Goal: Navigation & Orientation: Find specific page/section

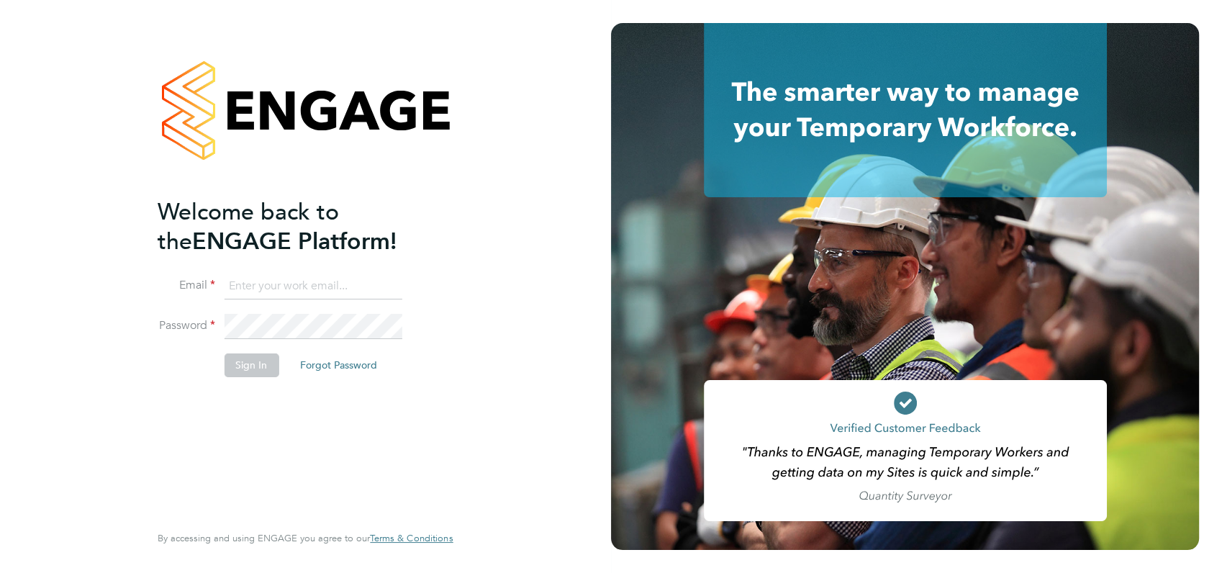
type input "angela@class1personnel.com"
drag, startPoint x: 481, startPoint y: 394, endPoint x: 255, endPoint y: 363, distance: 228.7
click at [255, 363] on div "Welcome back to the ENGAGE Platform! Email angela@class1personnel.com Password …" at bounding box center [305, 286] width 353 height 573
click at [255, 363] on button "Sign In" at bounding box center [251, 364] width 55 height 23
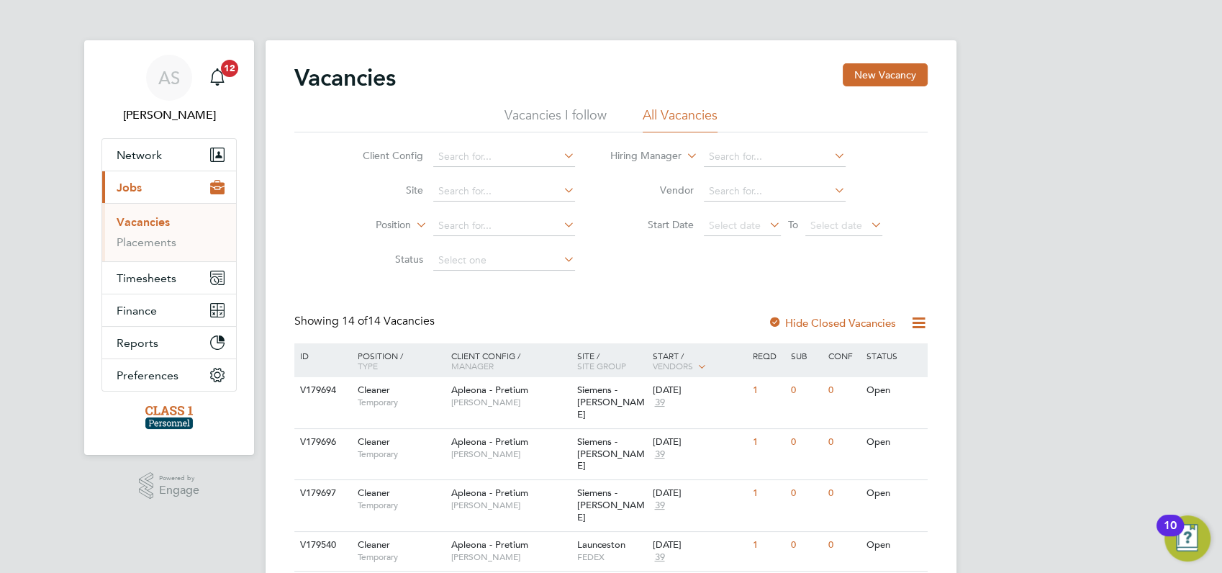
click at [137, 222] on link "Vacancies" at bounding box center [143, 222] width 53 height 14
click at [147, 281] on span "Timesheets" at bounding box center [147, 278] width 60 height 14
click at [136, 255] on link "Timesheets" at bounding box center [147, 255] width 60 height 14
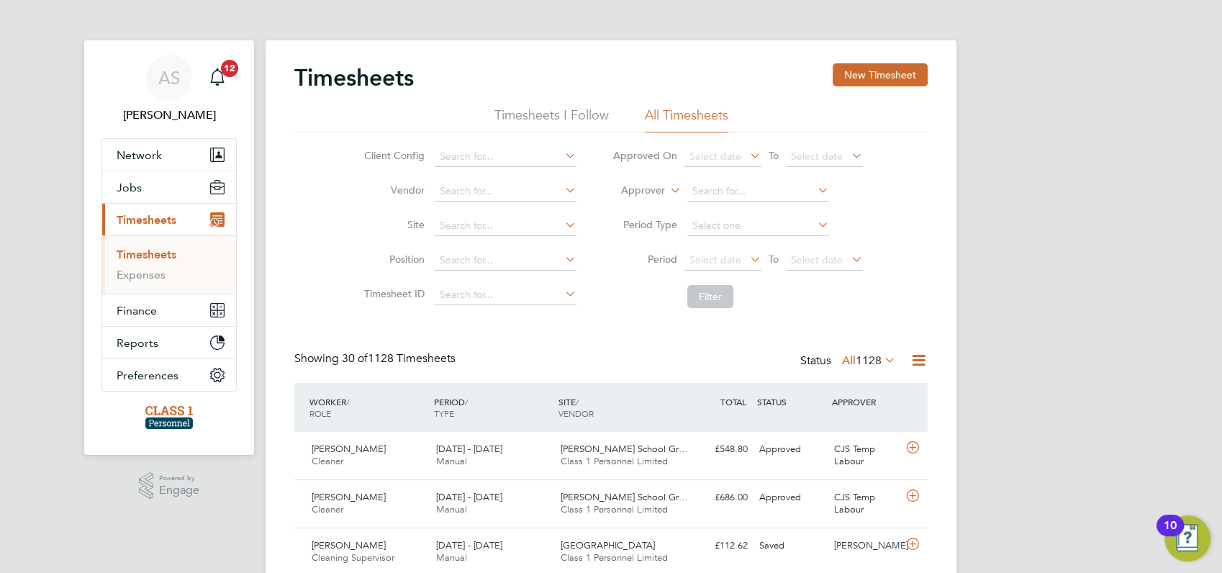
click at [227, 69] on span "12" at bounding box center [229, 68] width 17 height 17
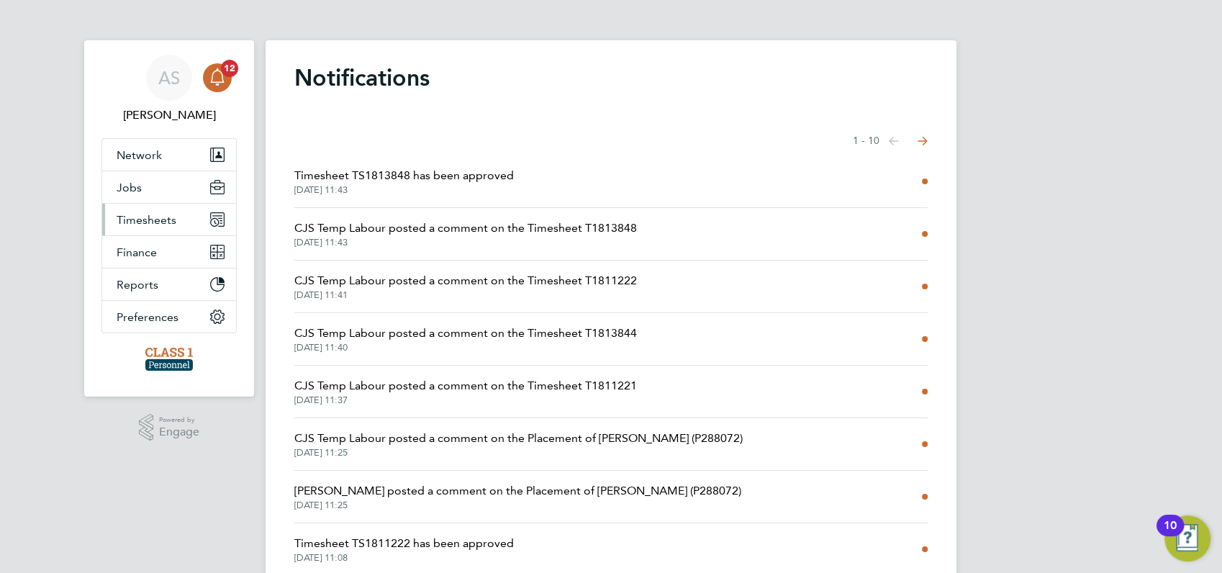
click at [140, 222] on span "Timesheets" at bounding box center [147, 220] width 60 height 14
